Goal: Task Accomplishment & Management: Manage account settings

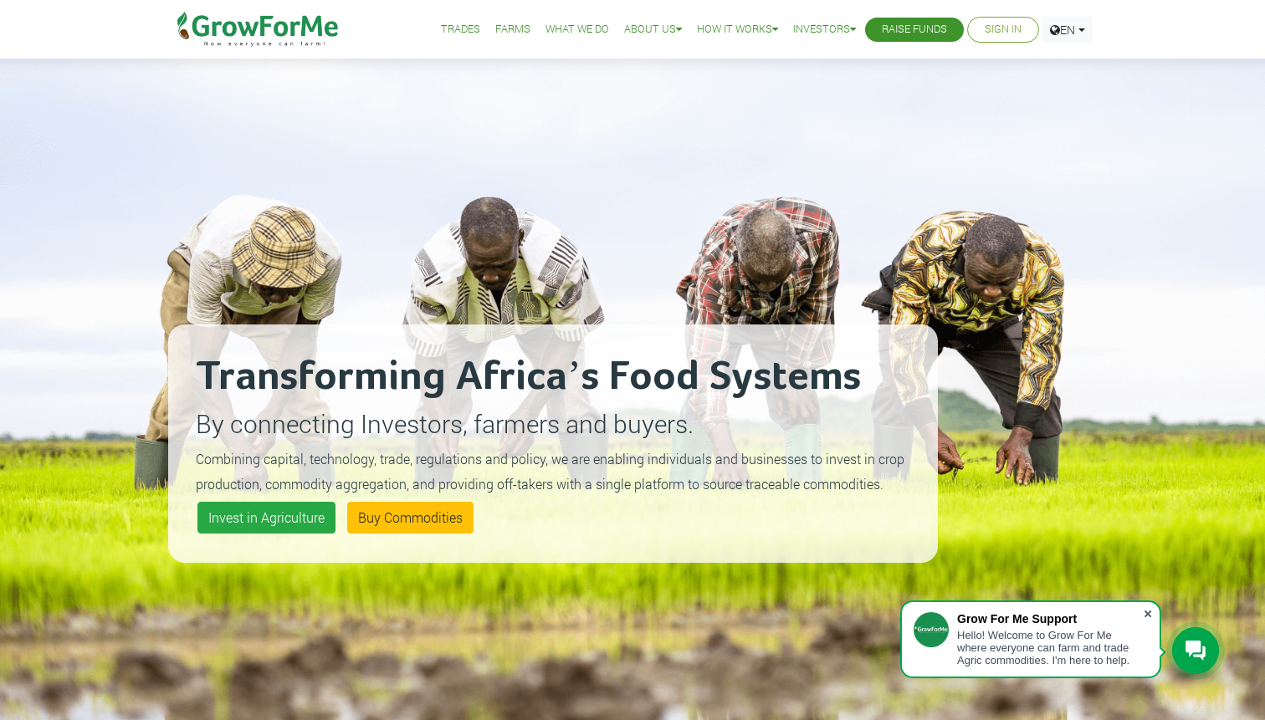
click at [1148, 611] on span at bounding box center [1147, 614] width 17 height 17
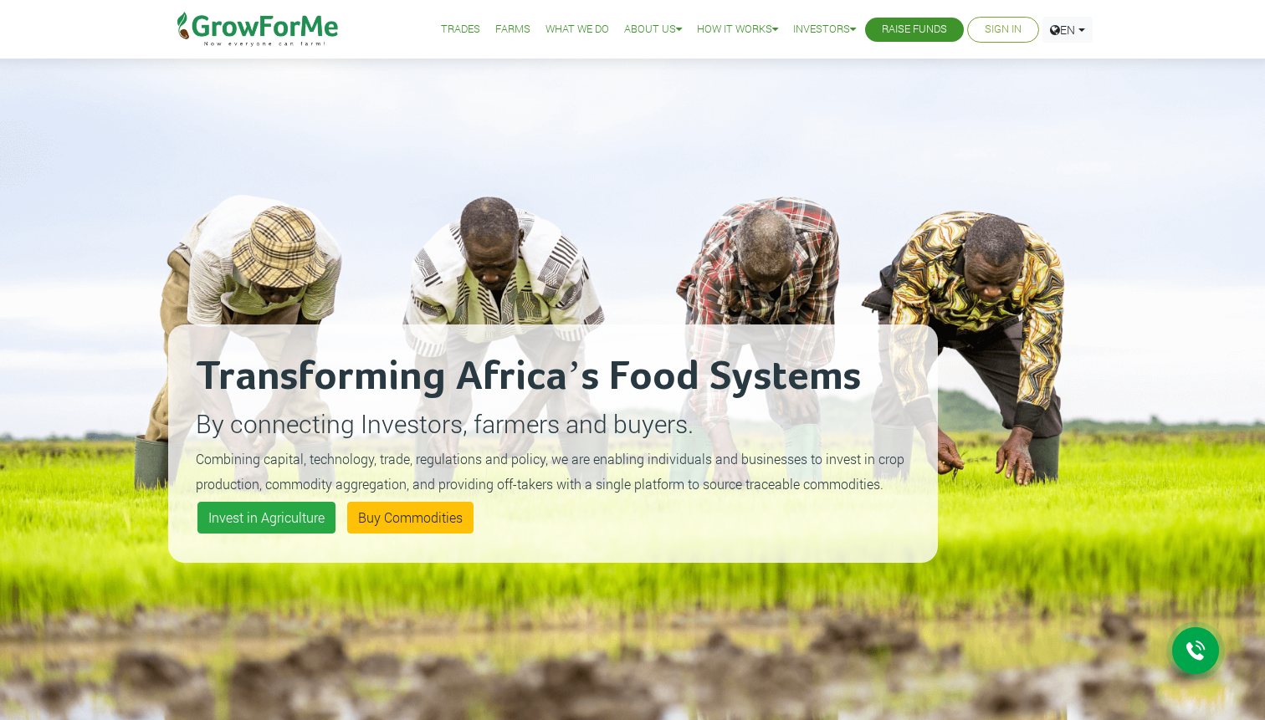
click at [1009, 29] on link "Sign In" at bounding box center [1003, 30] width 37 height 18
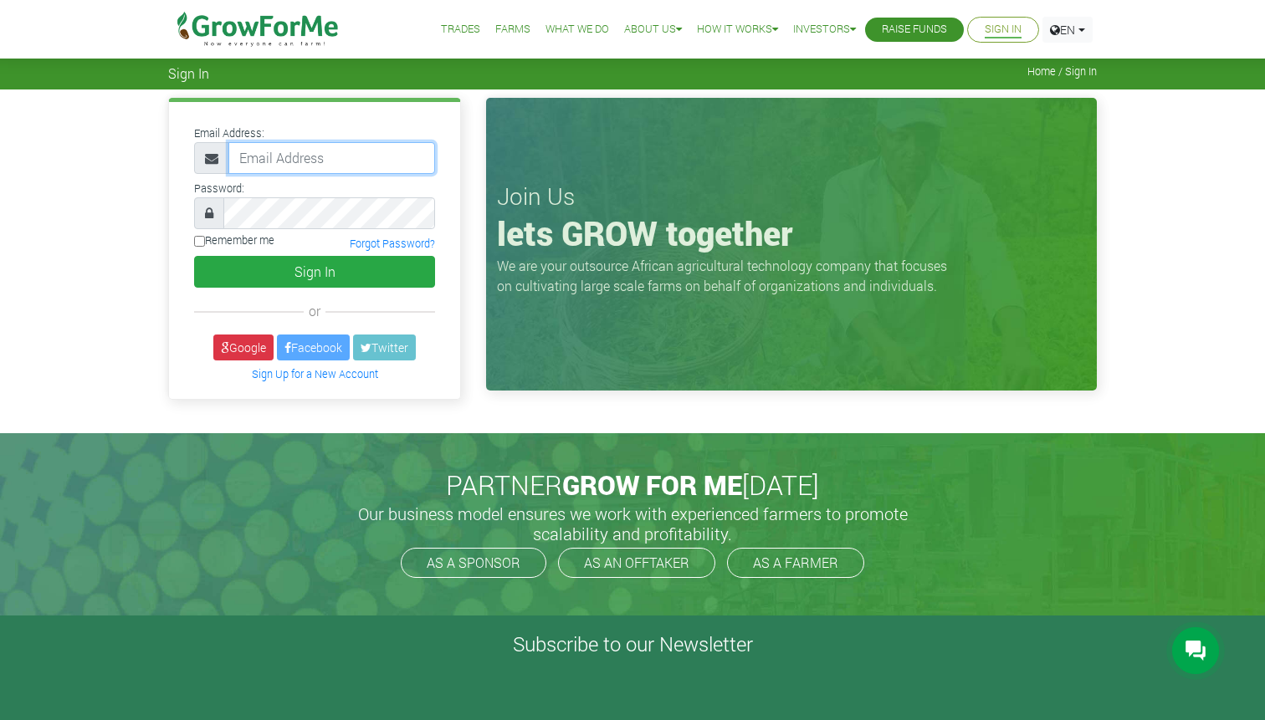
click at [306, 157] on input "email" at bounding box center [331, 158] width 207 height 32
click at [248, 344] on link "Google" at bounding box center [243, 348] width 60 height 26
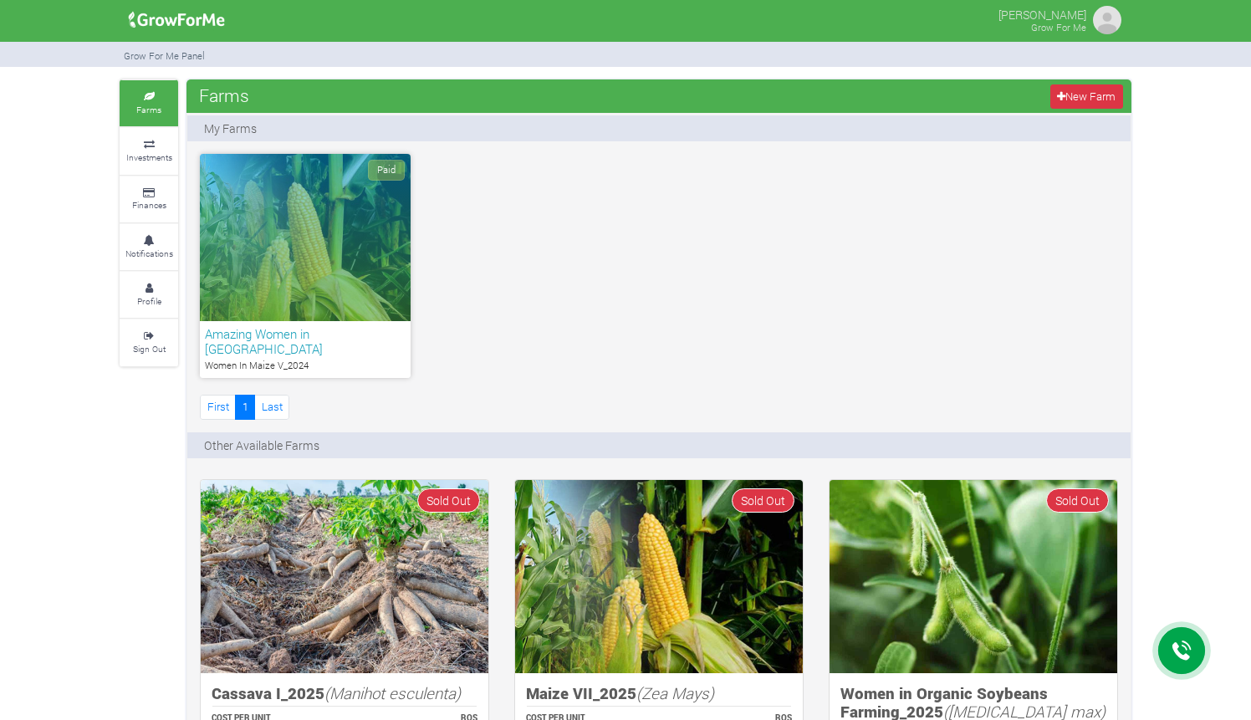
click at [345, 336] on h6 "Amazing Women in [GEOGRAPHIC_DATA]" at bounding box center [305, 341] width 201 height 30
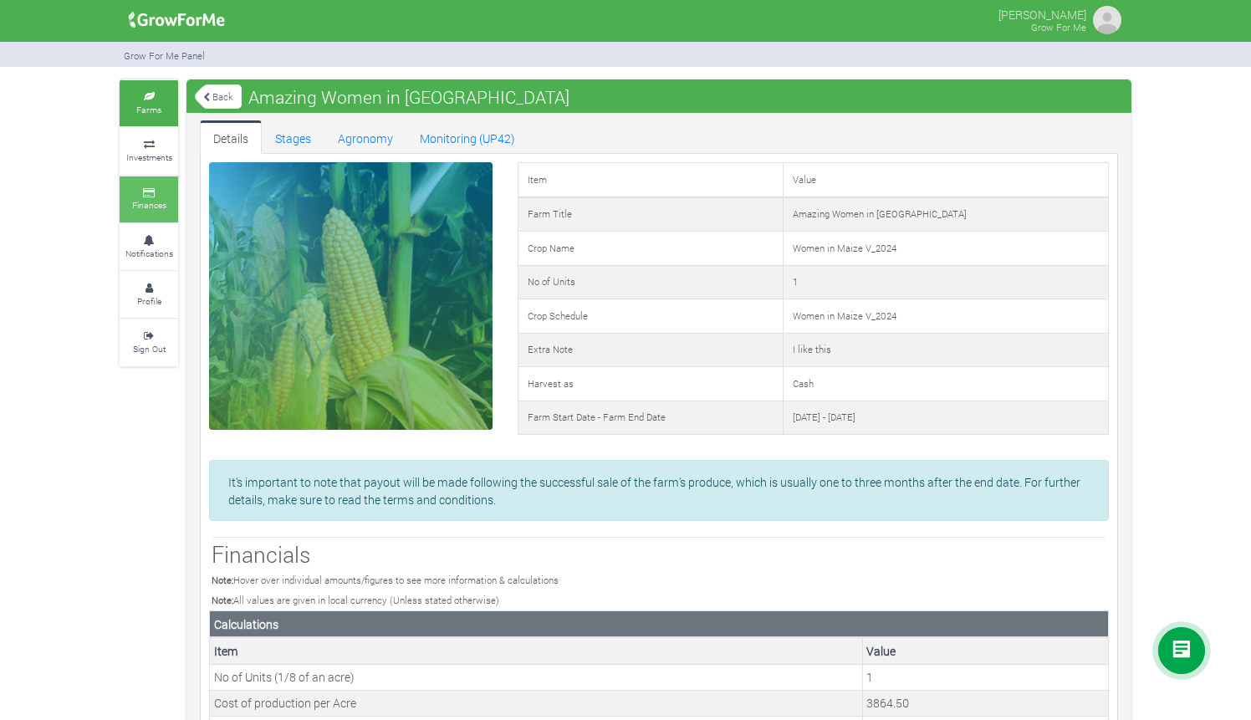
click at [148, 189] on icon at bounding box center [149, 193] width 50 height 8
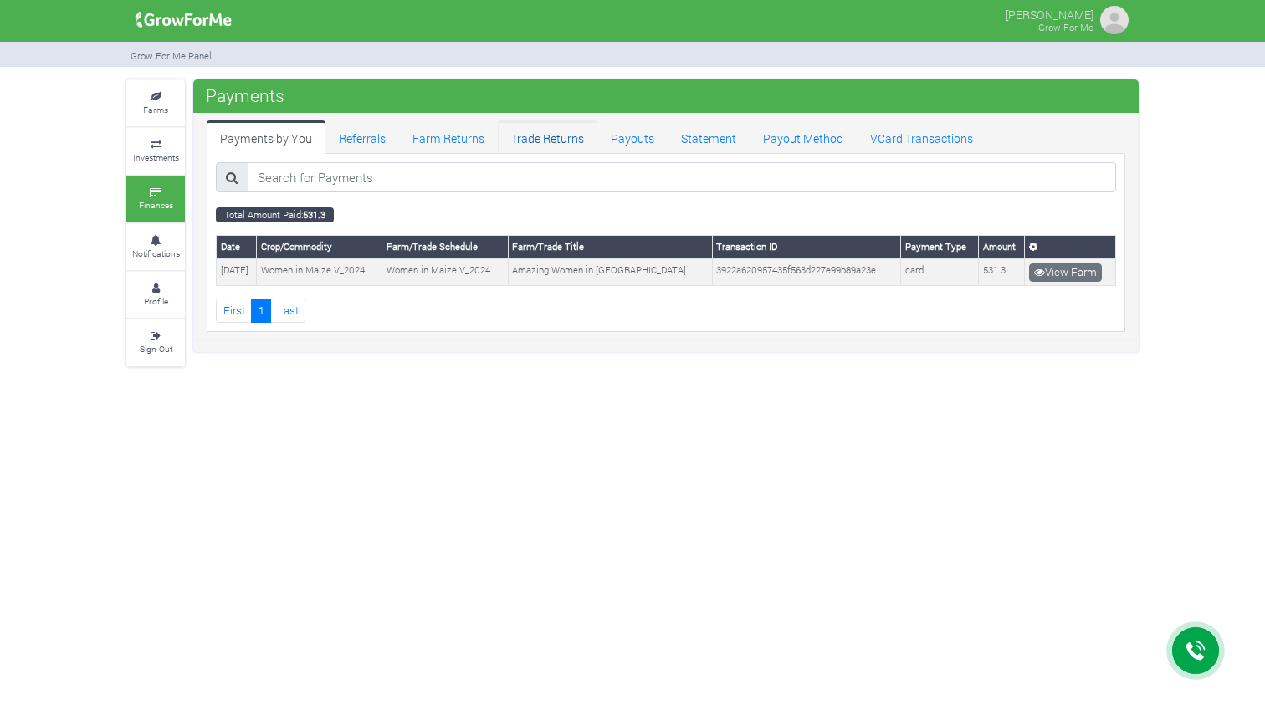
click at [546, 140] on link "Trade Returns" at bounding box center [548, 136] width 100 height 33
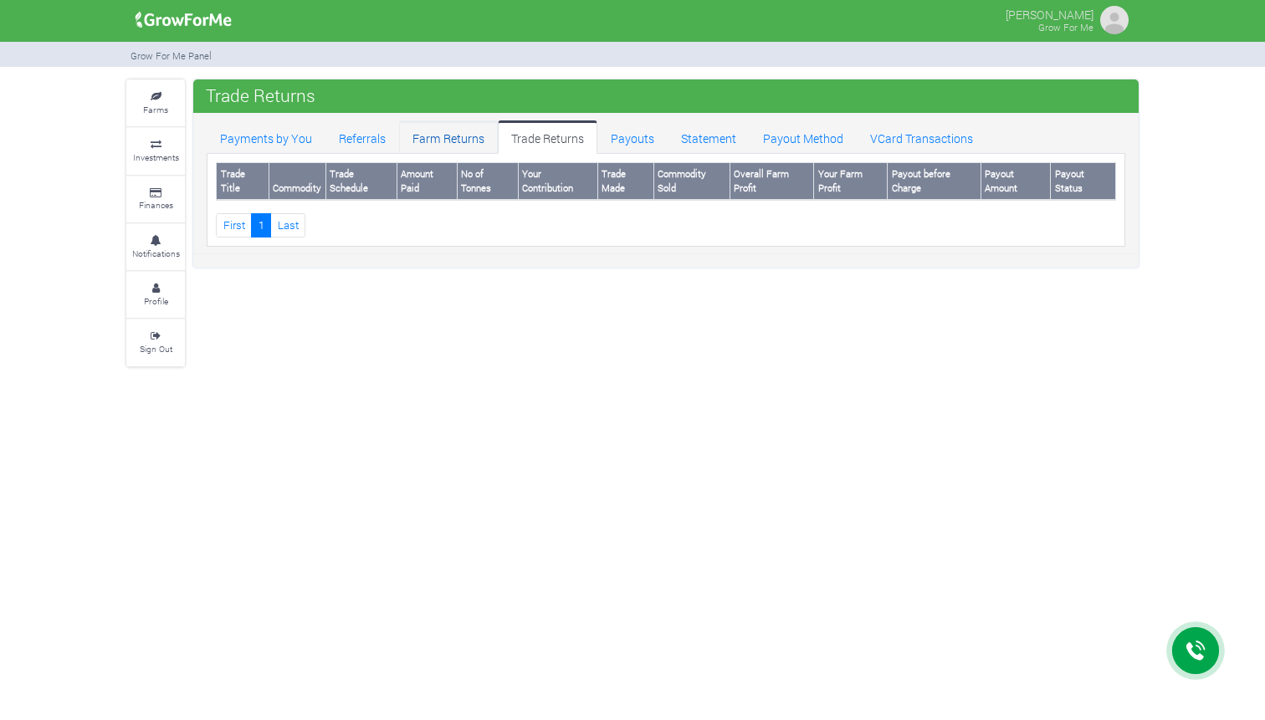
click at [440, 144] on link "Farm Returns" at bounding box center [448, 136] width 99 height 33
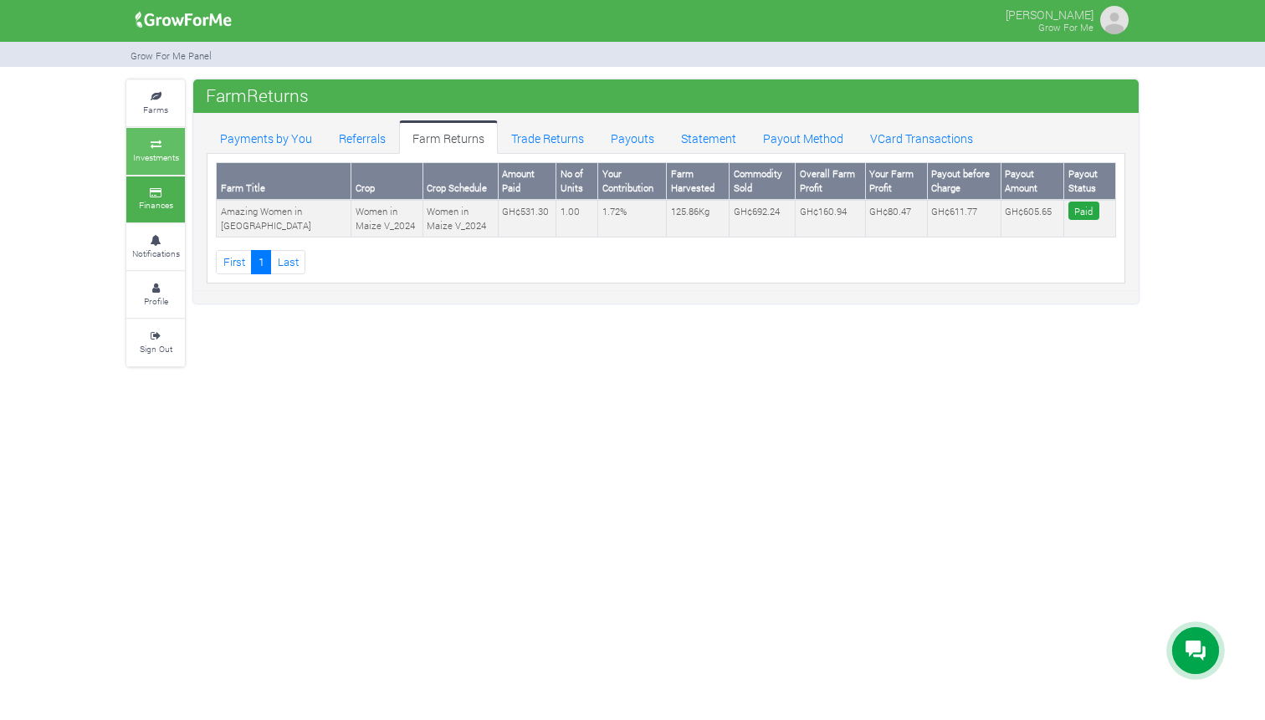
click at [158, 141] on icon at bounding box center [155, 145] width 50 height 8
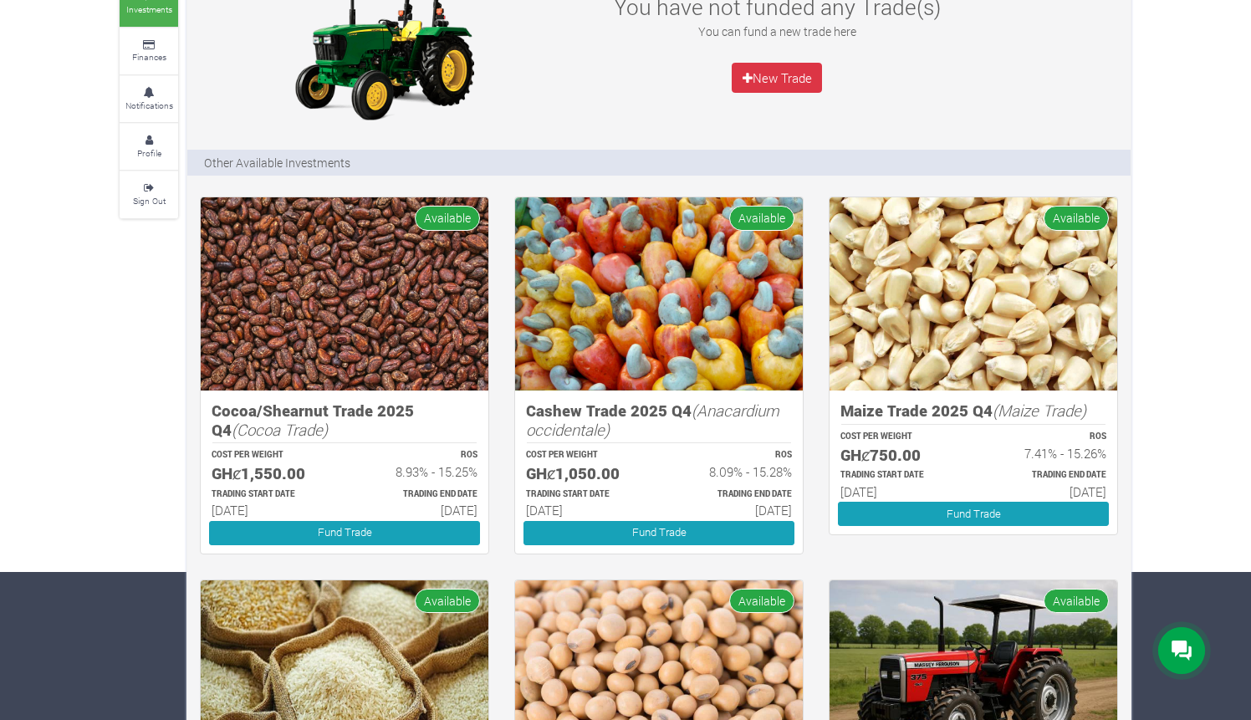
scroll to position [76, 0]
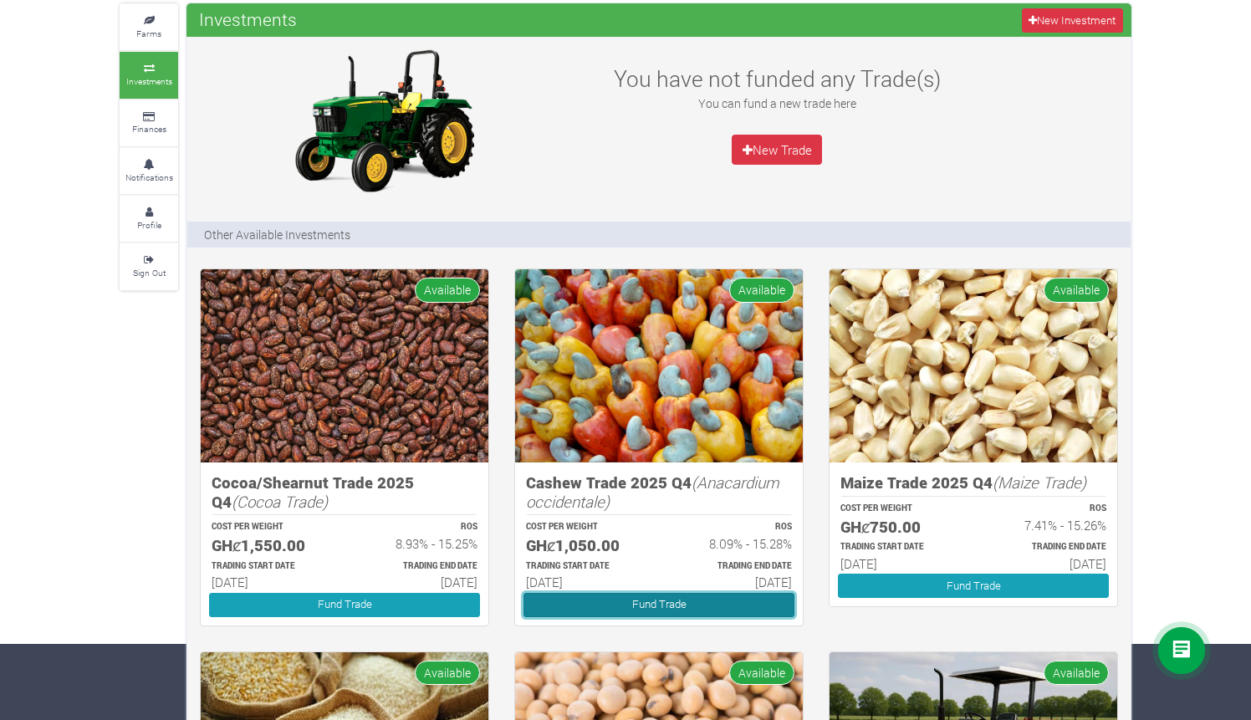
click at [670, 611] on link "Fund Trade" at bounding box center [659, 605] width 271 height 24
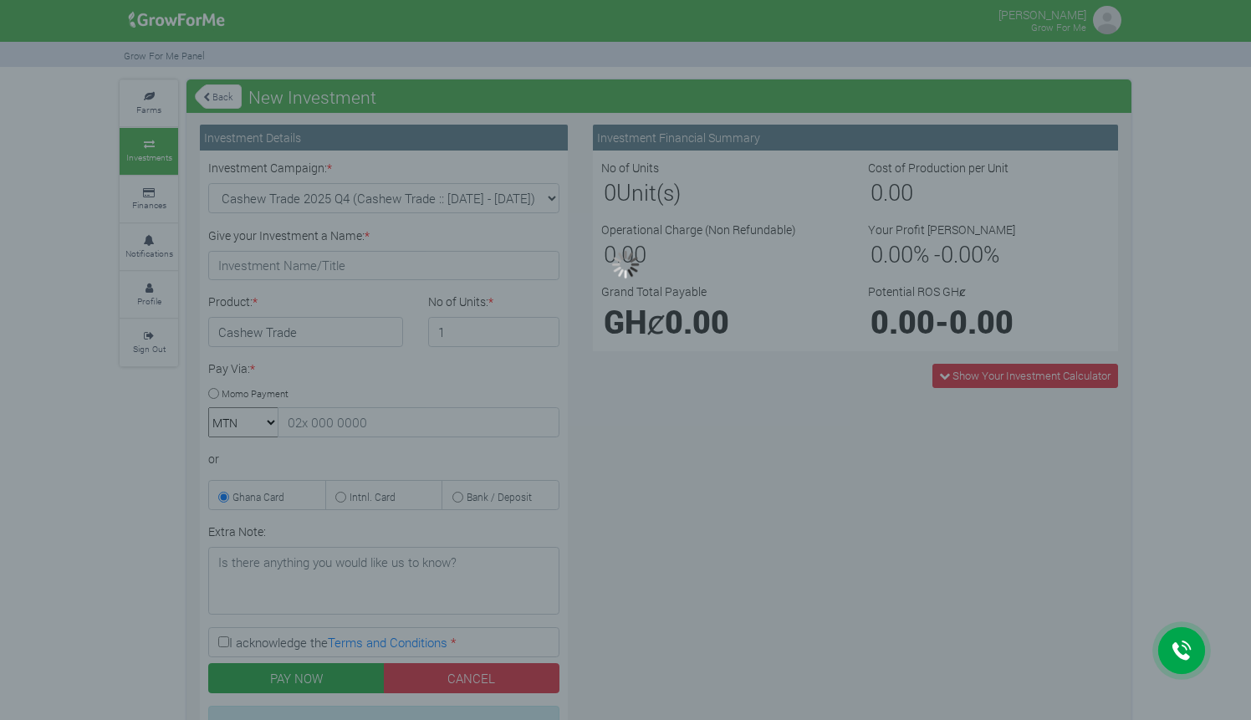
type input "1"
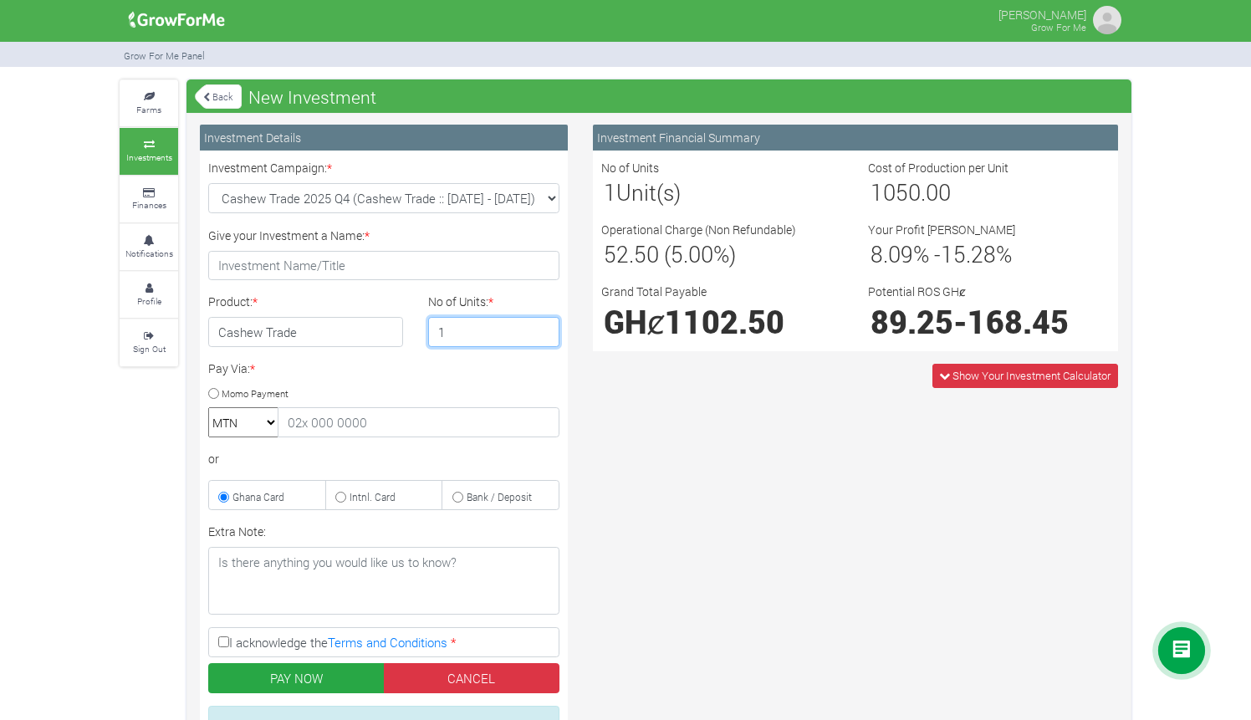
click at [525, 335] on input "1" at bounding box center [494, 332] width 132 height 30
click at [190, 15] on img at bounding box center [177, 19] width 108 height 33
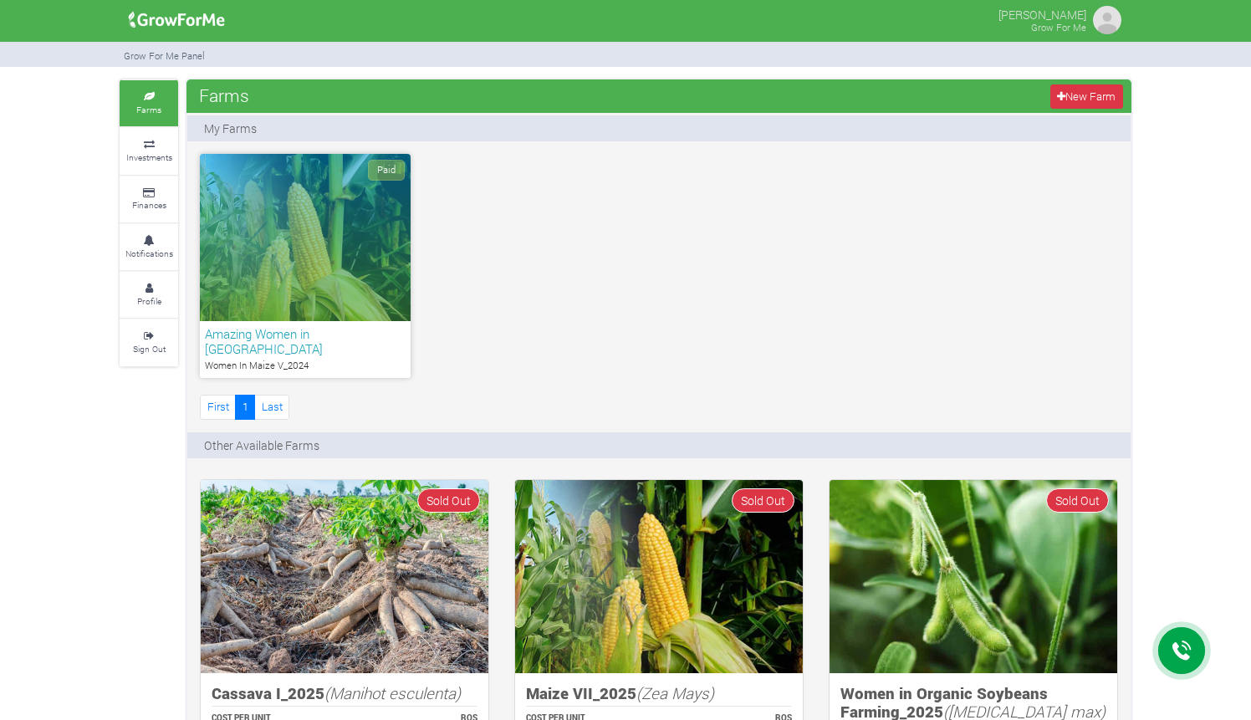
click at [349, 343] on div "Amazing Women in Maize Women In [GEOGRAPHIC_DATA] V_2024" at bounding box center [305, 349] width 211 height 57
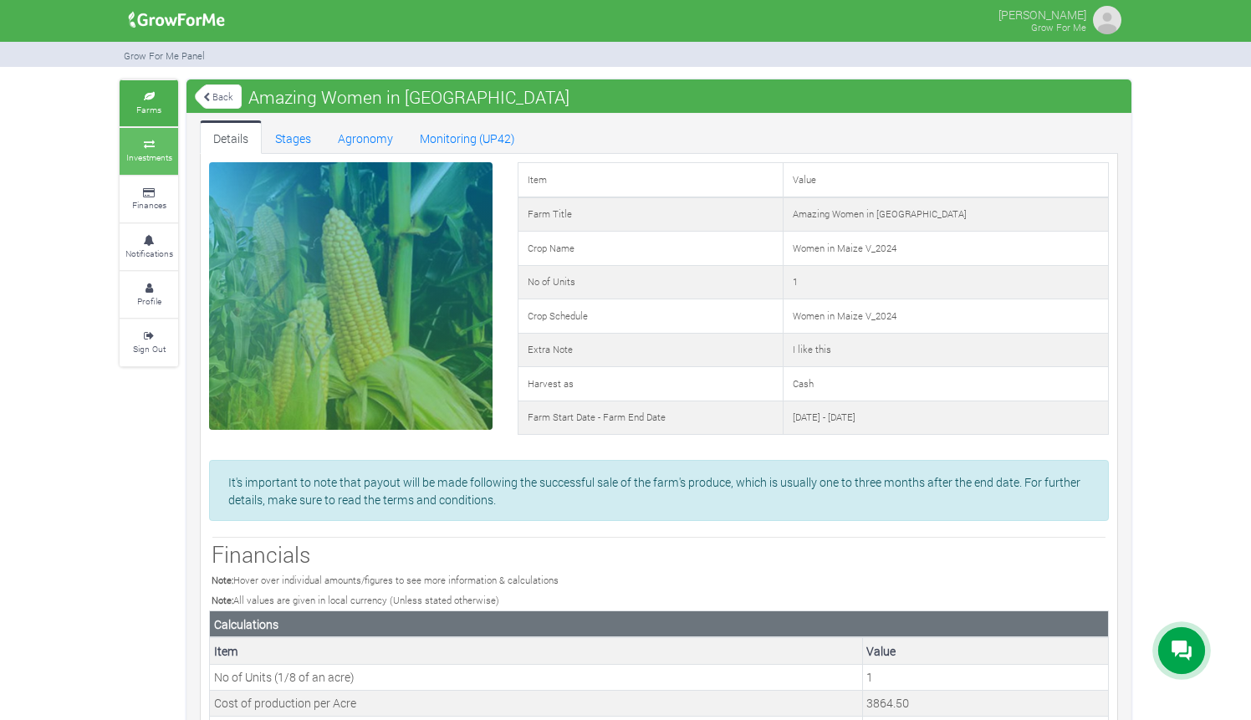
click at [159, 151] on small "Investments" at bounding box center [149, 157] width 46 height 12
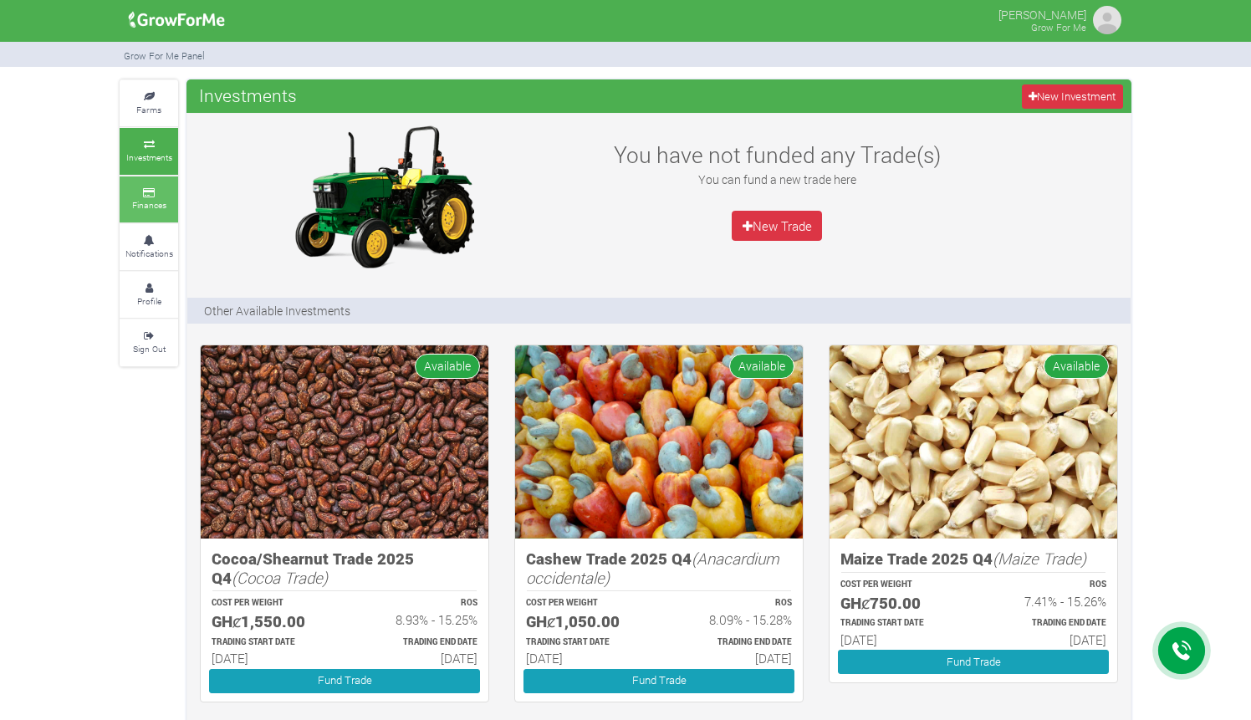
click at [126, 207] on link "Finances" at bounding box center [149, 199] width 59 height 46
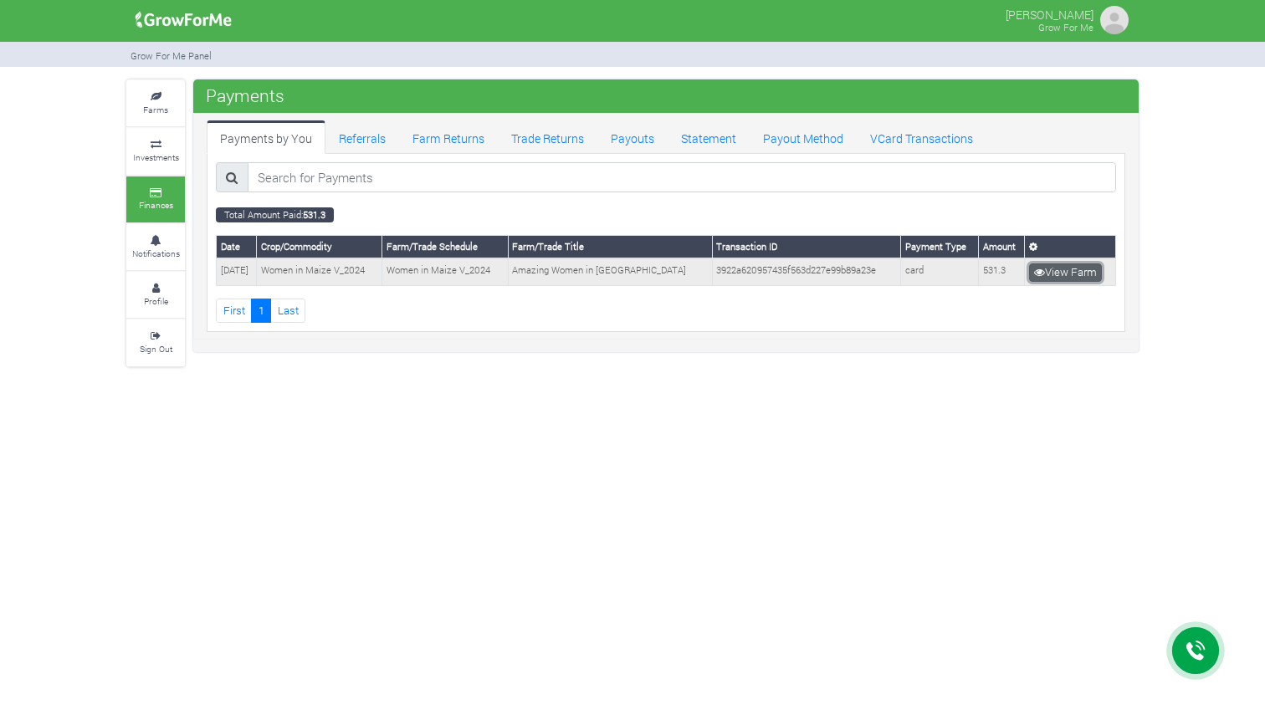
click at [1068, 269] on link "View Farm" at bounding box center [1065, 272] width 73 height 18
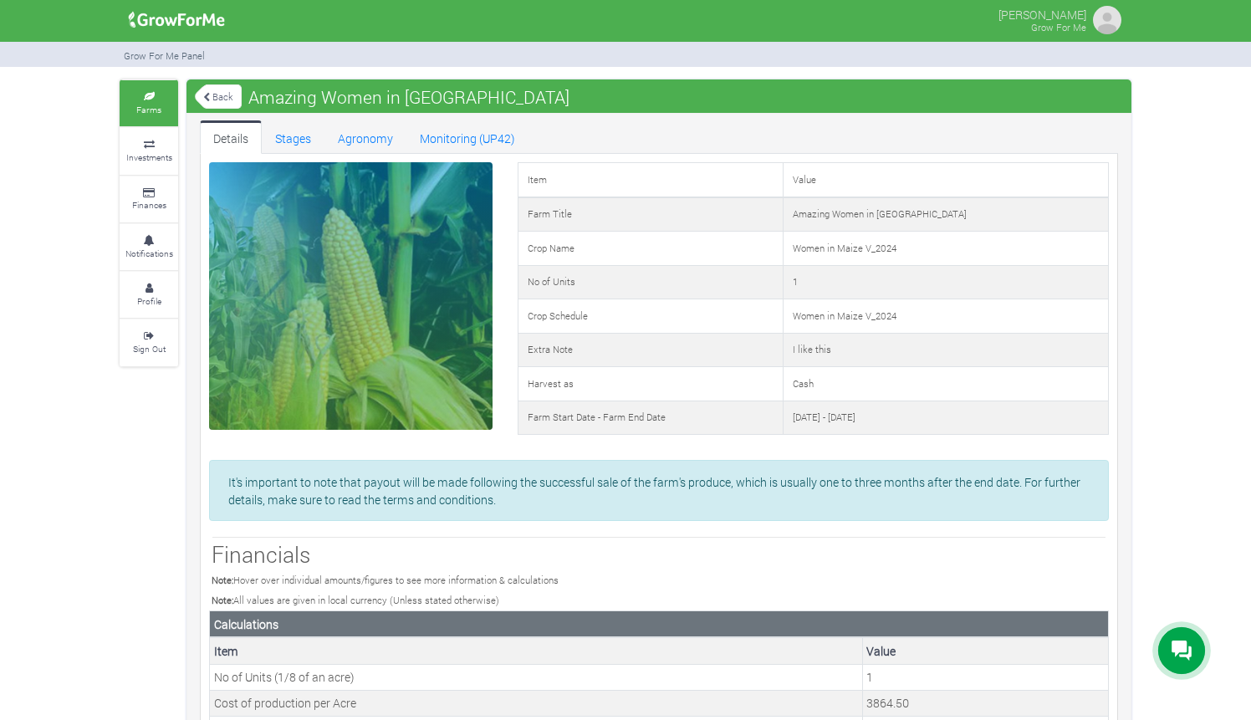
click at [223, 99] on link "Back" at bounding box center [218, 97] width 47 height 28
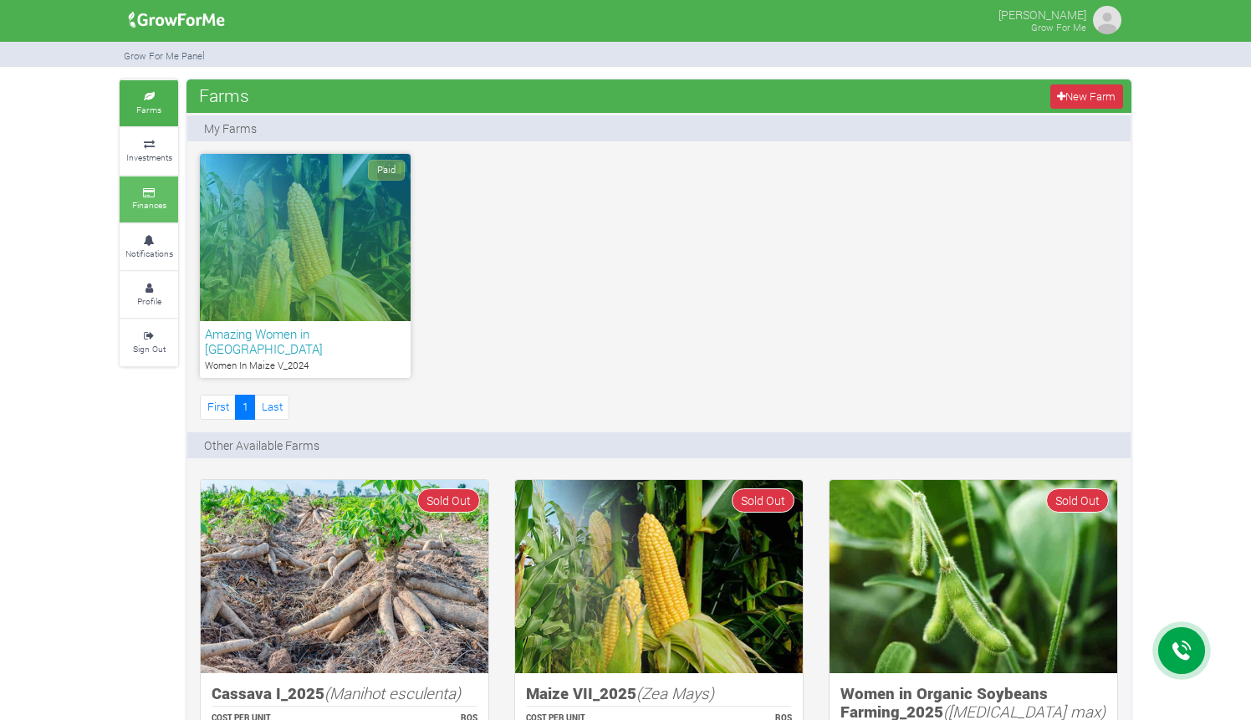
click at [146, 189] on icon at bounding box center [149, 193] width 50 height 8
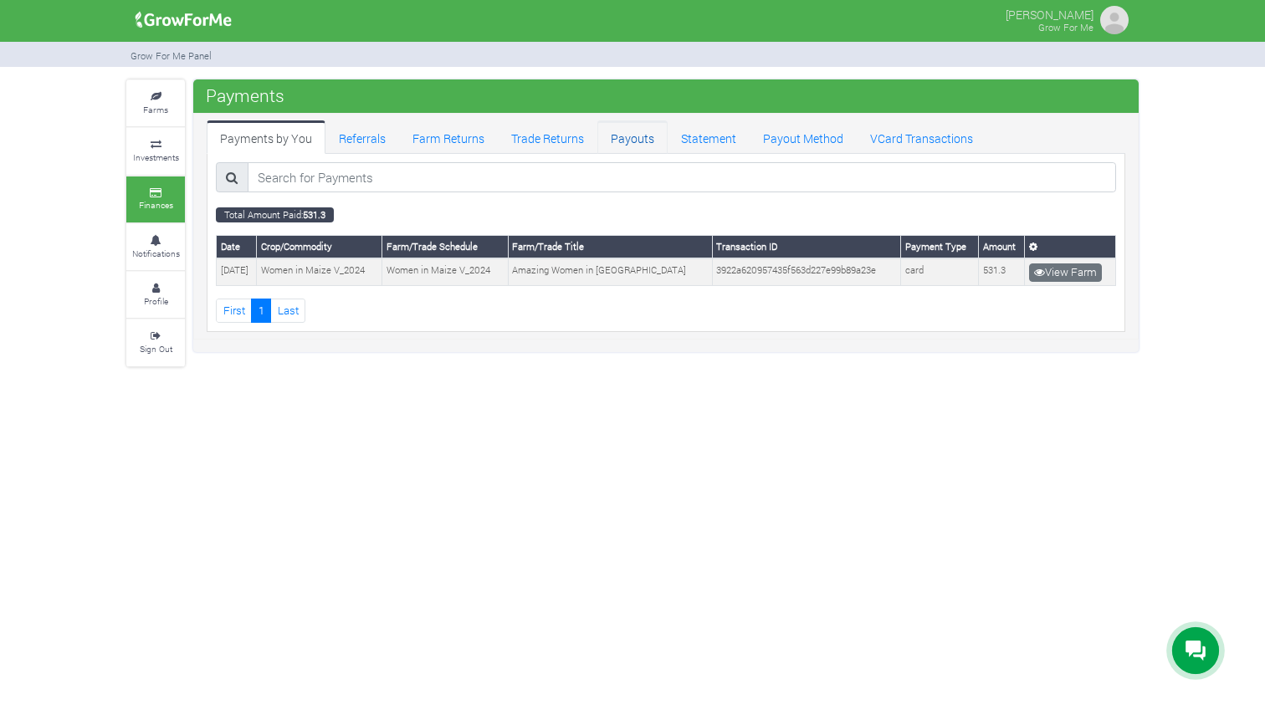
click at [618, 136] on link "Payouts" at bounding box center [632, 136] width 70 height 33
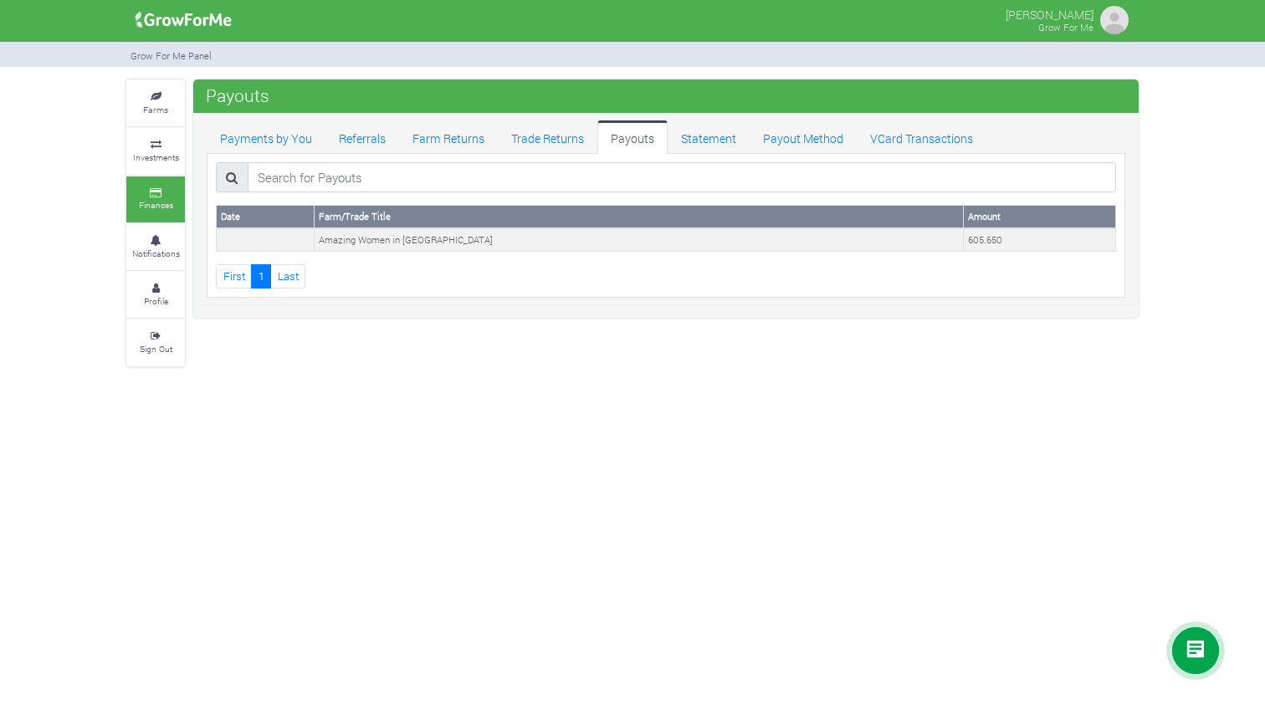
click at [645, 137] on link "Payouts" at bounding box center [632, 136] width 70 height 33
click at [154, 192] on icon at bounding box center [155, 193] width 50 height 8
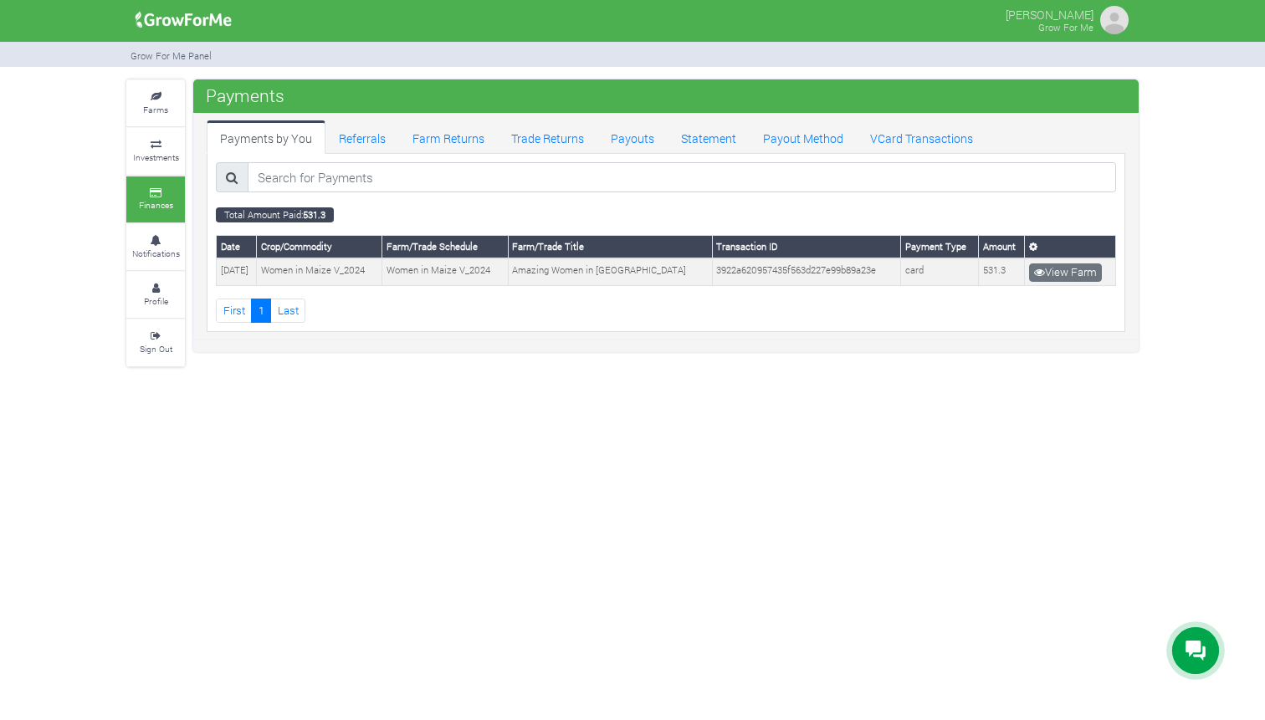
click at [712, 158] on div "Total Amount Paid: 531.3 Date Crop/Commodity Farm/Trade Schedule Farm/Trade Tit…" at bounding box center [666, 243] width 918 height 178
click at [825, 144] on link "Payout Method" at bounding box center [802, 136] width 107 height 33
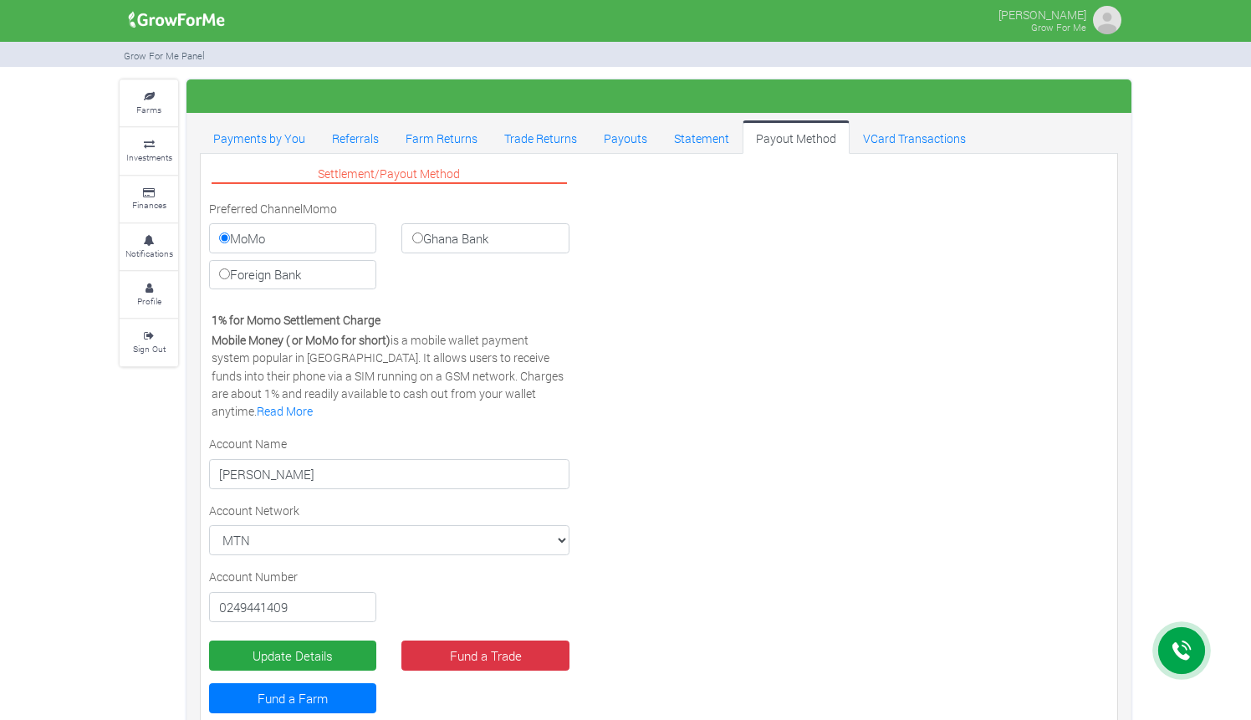
scroll to position [42, 0]
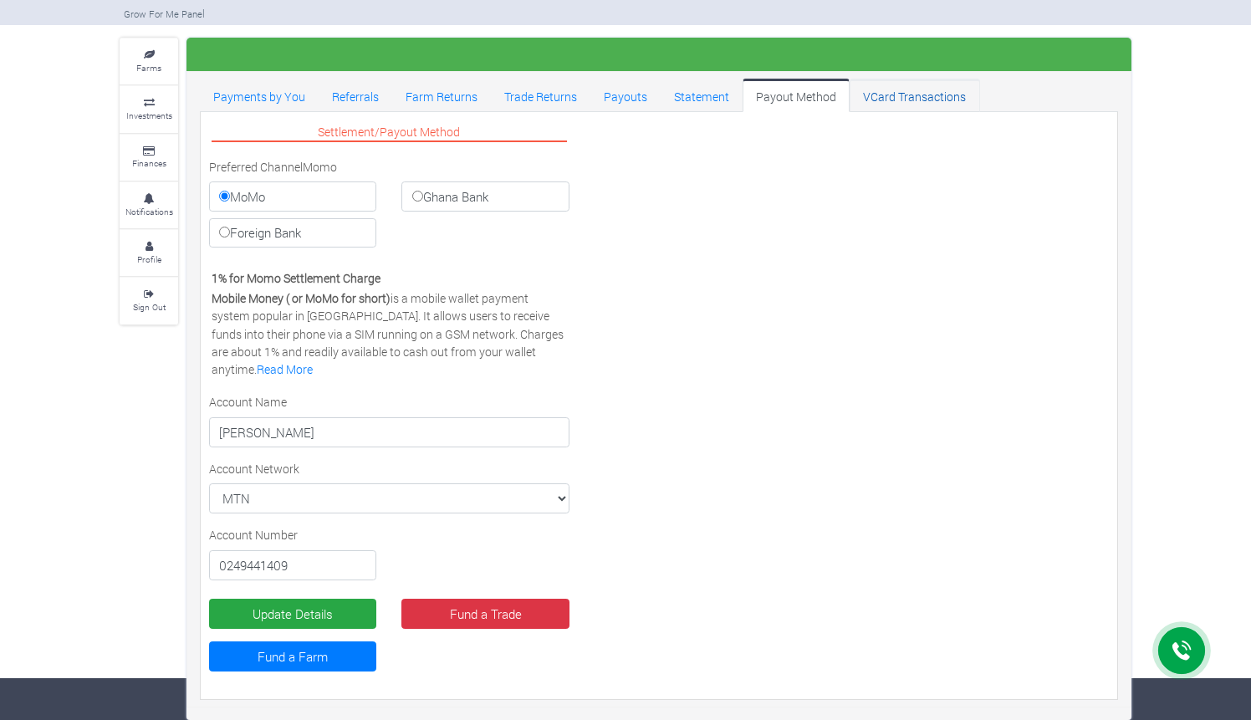
click at [891, 88] on link "VCard Transactions" at bounding box center [915, 95] width 130 height 33
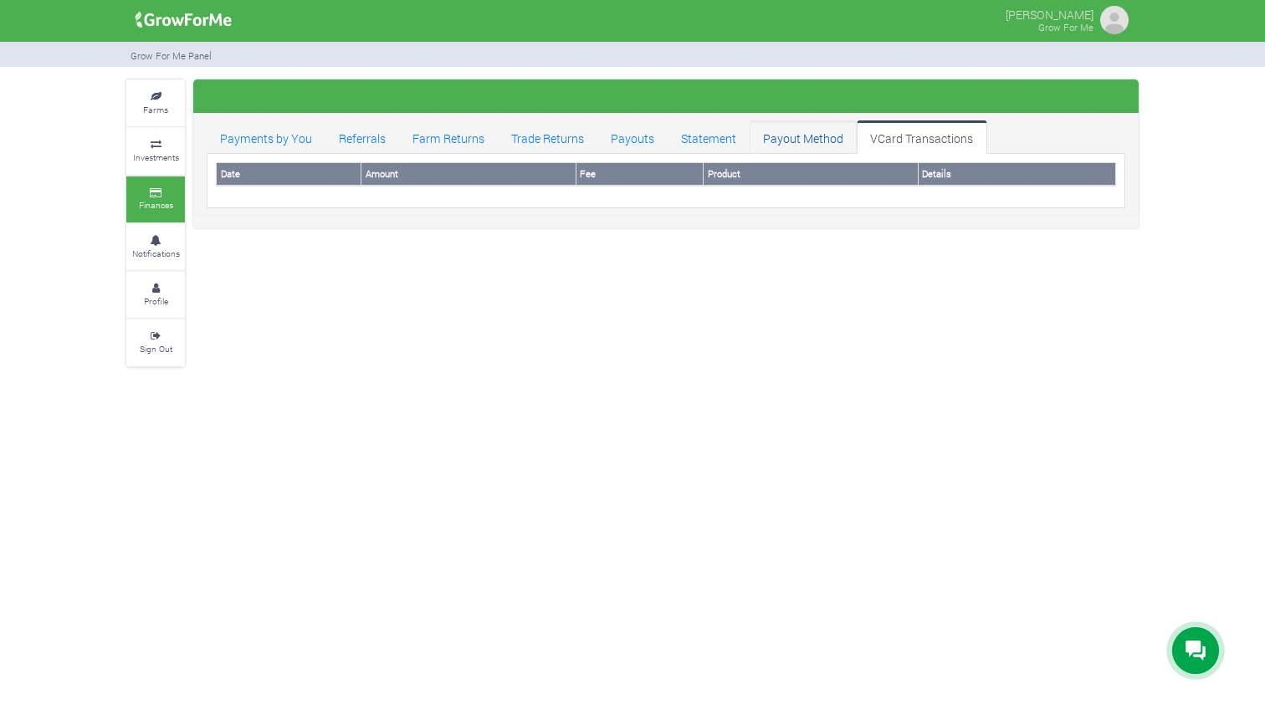
click at [788, 134] on link "Payout Method" at bounding box center [802, 136] width 107 height 33
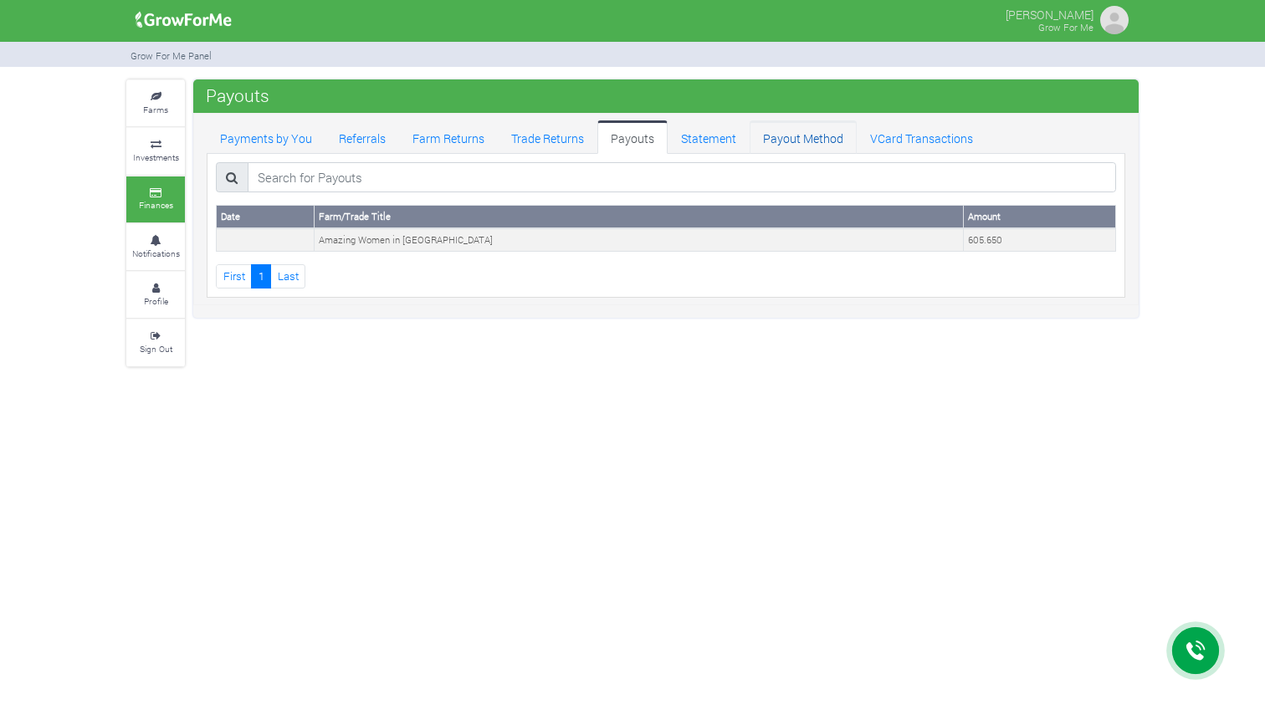
click at [797, 136] on link "Payout Method" at bounding box center [802, 136] width 107 height 33
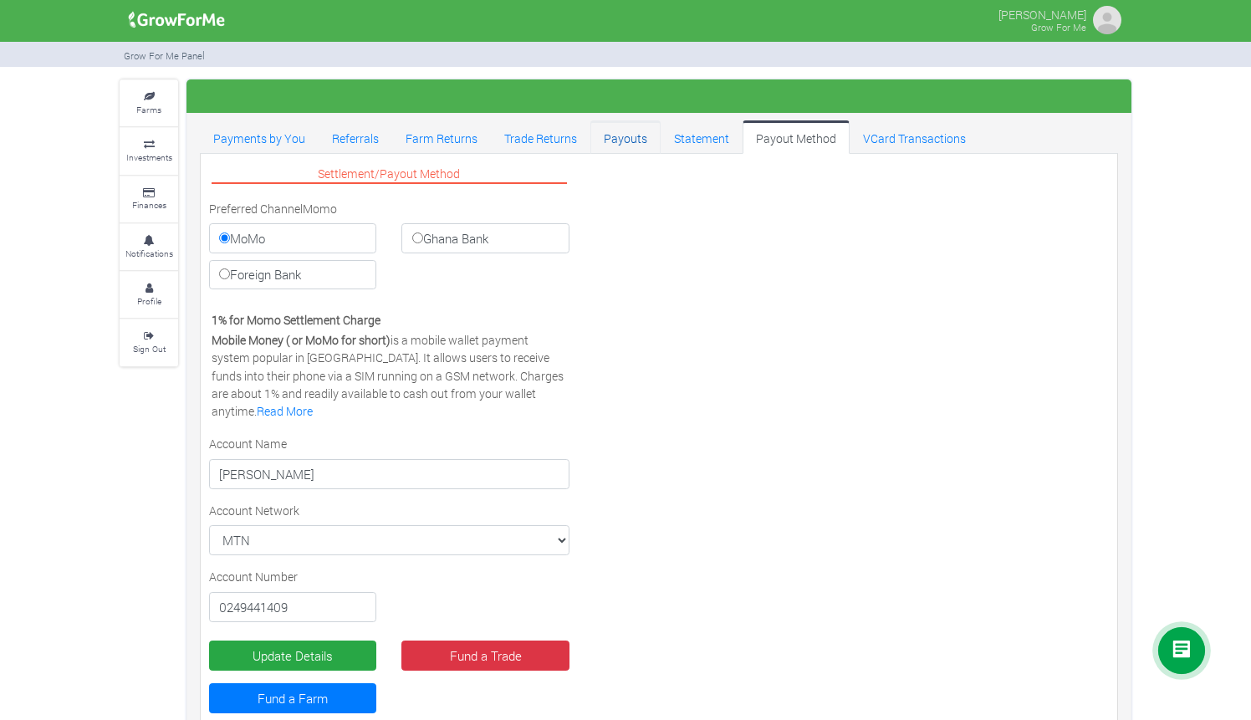
click at [627, 141] on link "Payouts" at bounding box center [626, 136] width 70 height 33
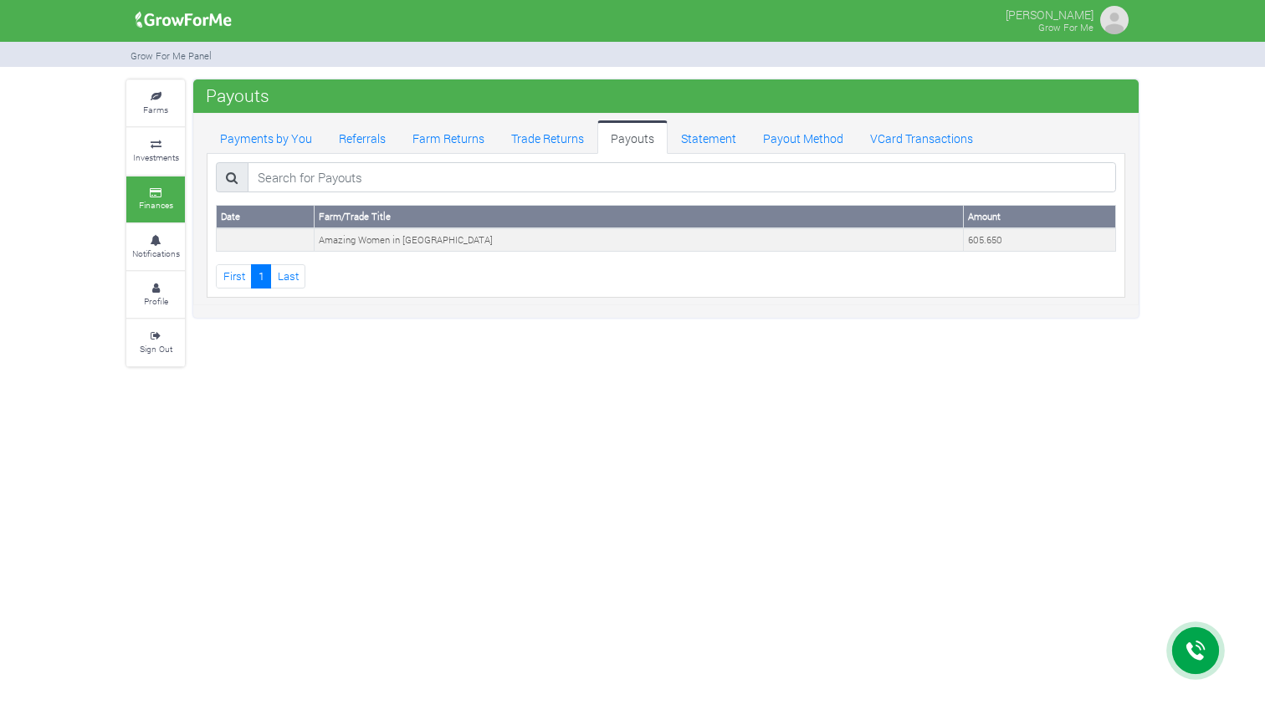
click at [689, 481] on div "[PERSON_NAME] Grow For Me Grow For Me Panel" at bounding box center [632, 360] width 1265 height 720
click at [802, 131] on link "Payout Method" at bounding box center [802, 136] width 107 height 33
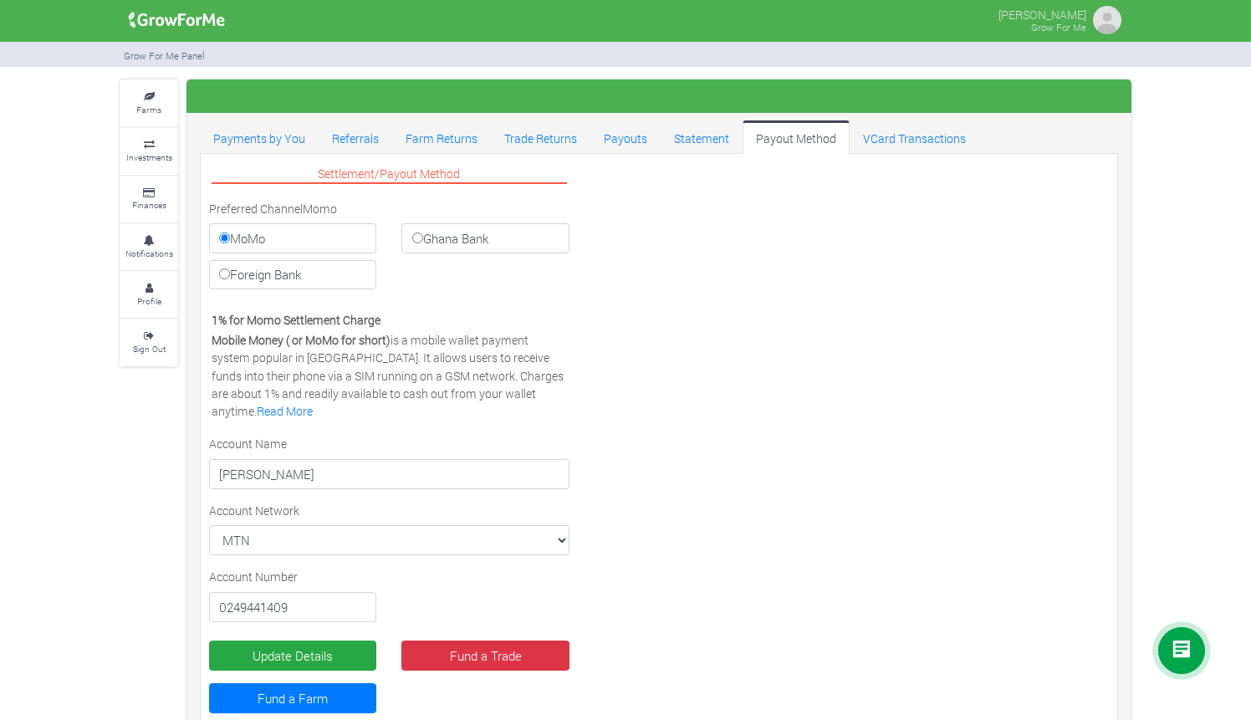
click at [1225, 509] on div "Farms Investments Finances Notifications Profile Sign Out MoMo" at bounding box center [625, 420] width 1251 height 683
click at [627, 142] on link "Payouts" at bounding box center [626, 136] width 70 height 33
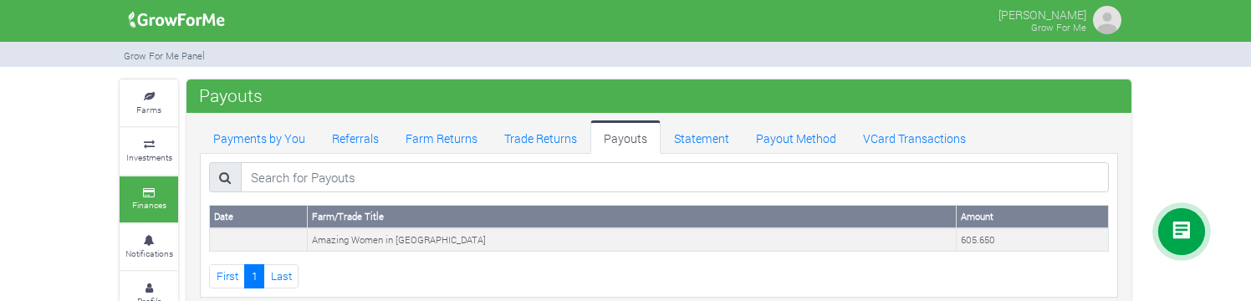
scroll to position [60, 0]
